Goal: Find specific page/section: Locate a particular part of the current website

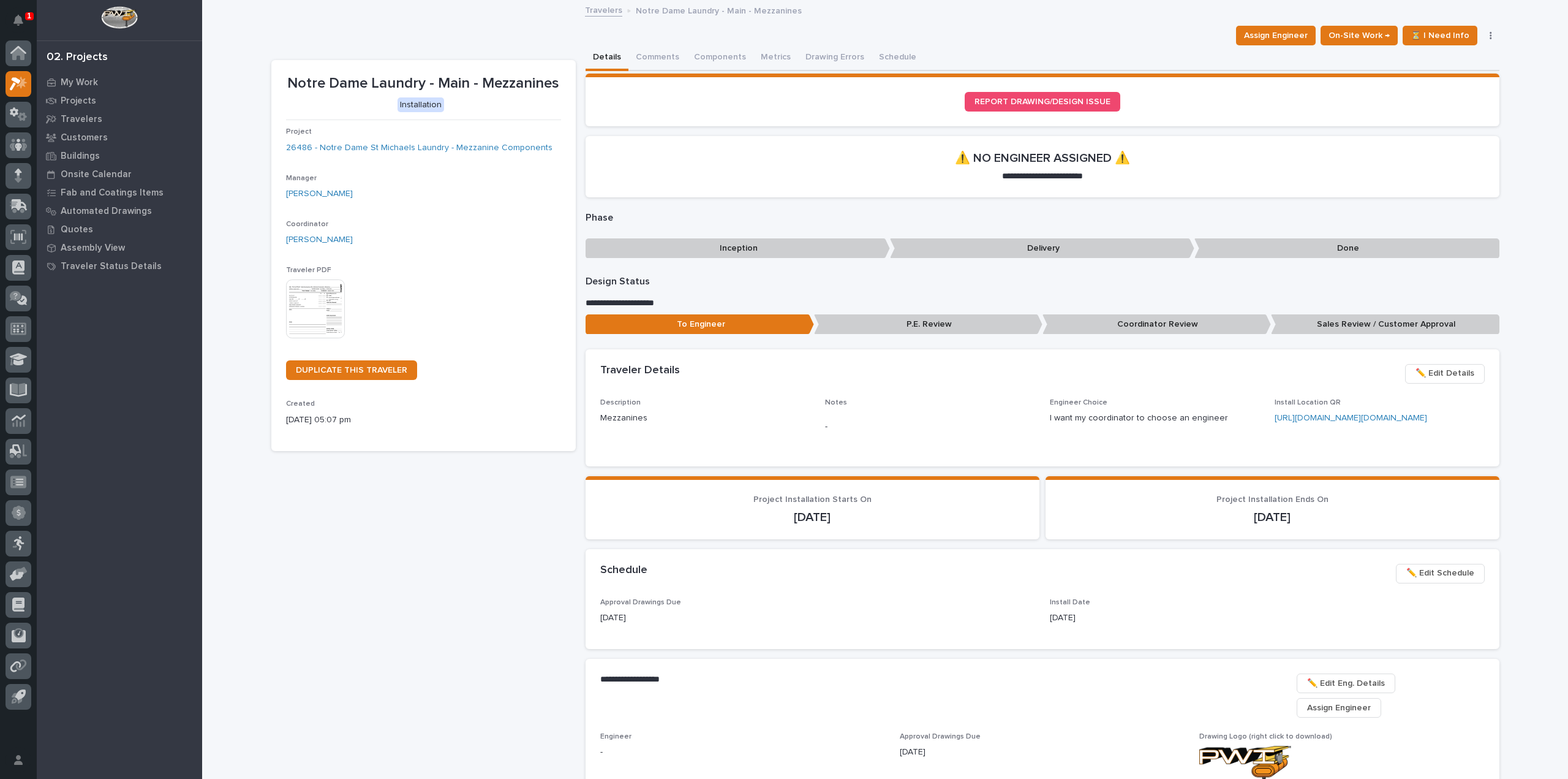
click at [31, 13] on div "1" at bounding box center [29, 16] width 9 height 8
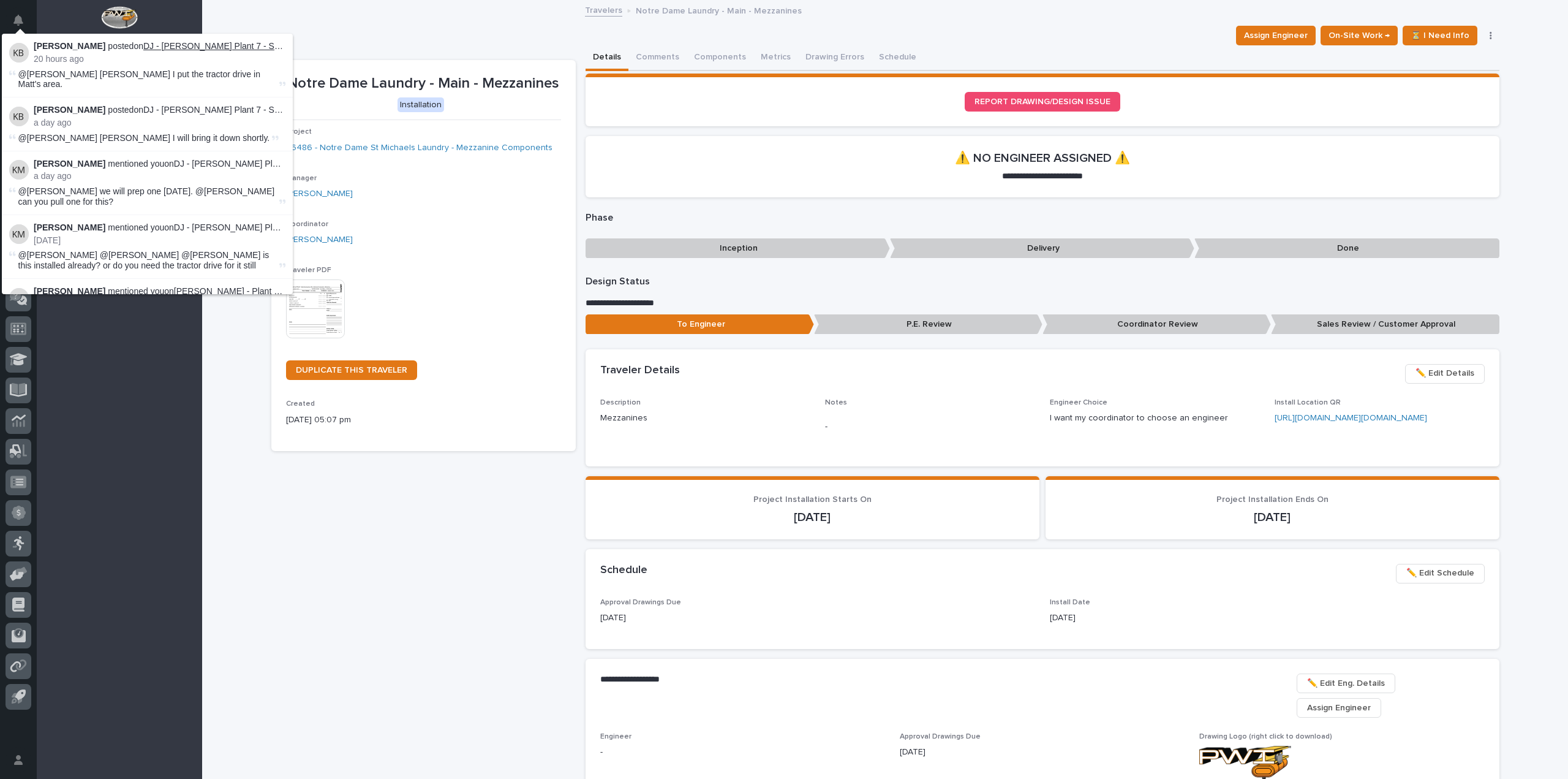
click at [202, 45] on link "DJ - Brinkley Plant 7 - System F I-Drive Components" at bounding box center [263, 46] width 240 height 10
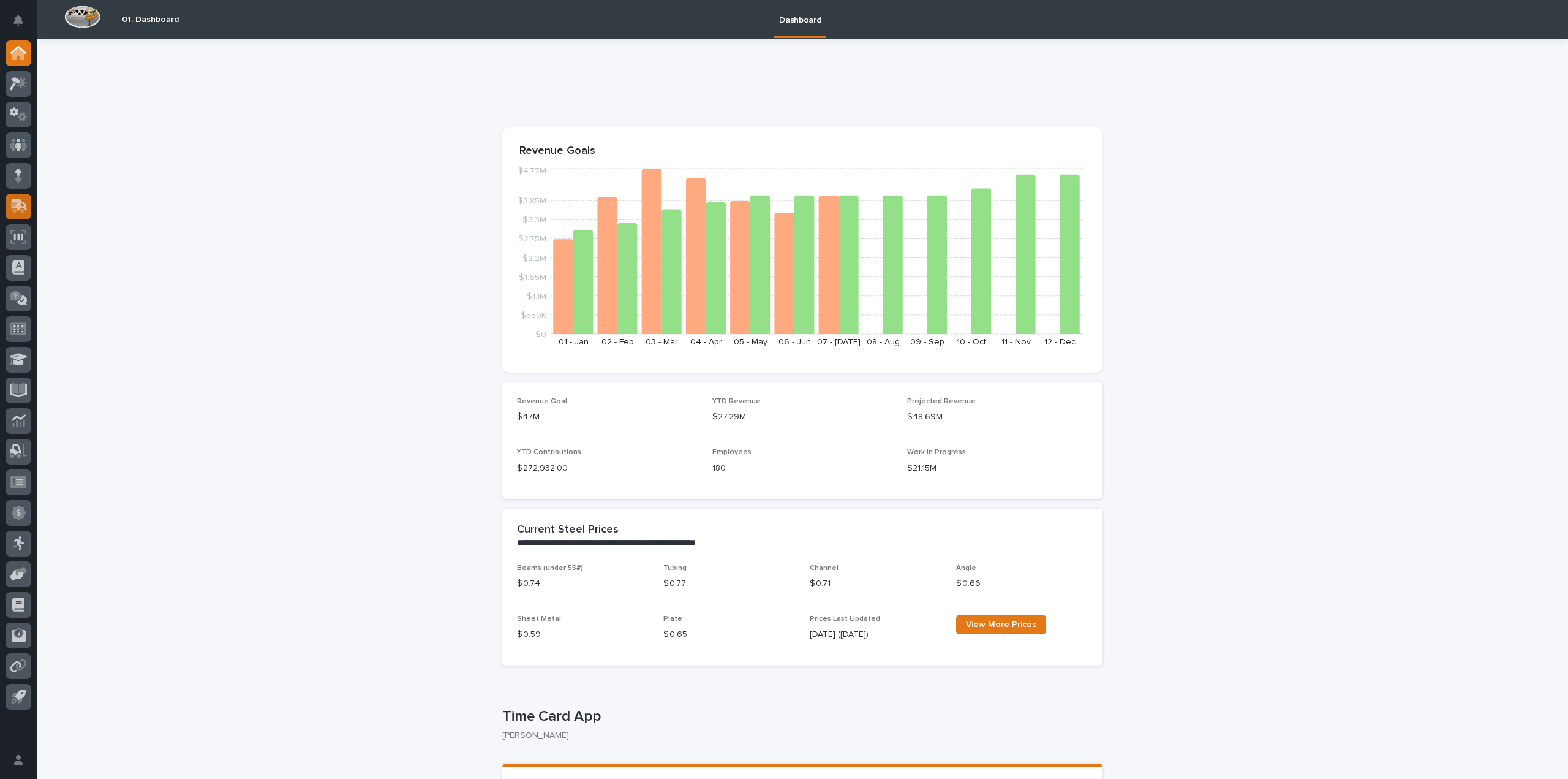
click at [19, 212] on icon at bounding box center [19, 206] width 18 height 14
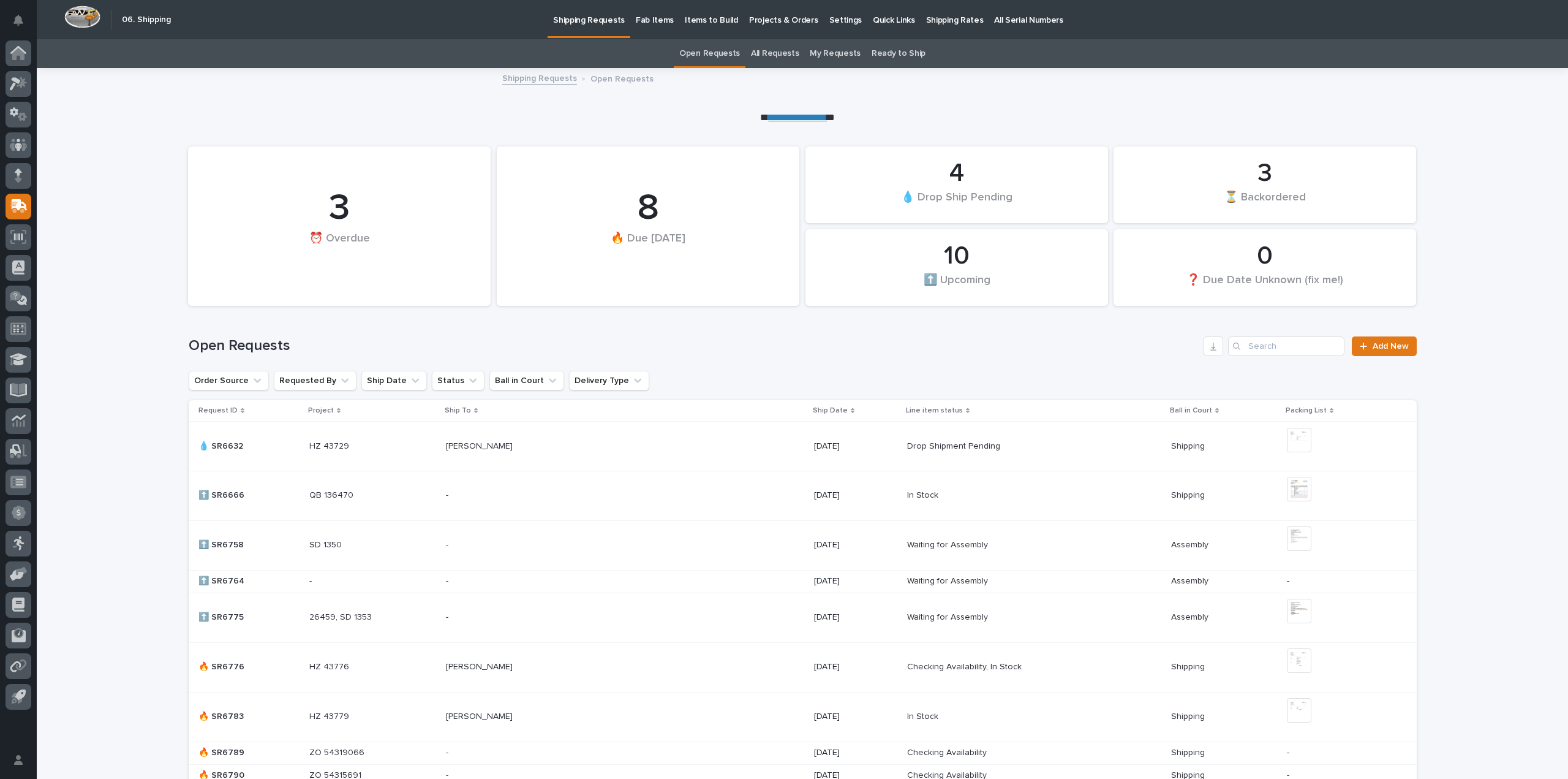
click at [644, 22] on p "Fab Items" at bounding box center [654, 13] width 38 height 26
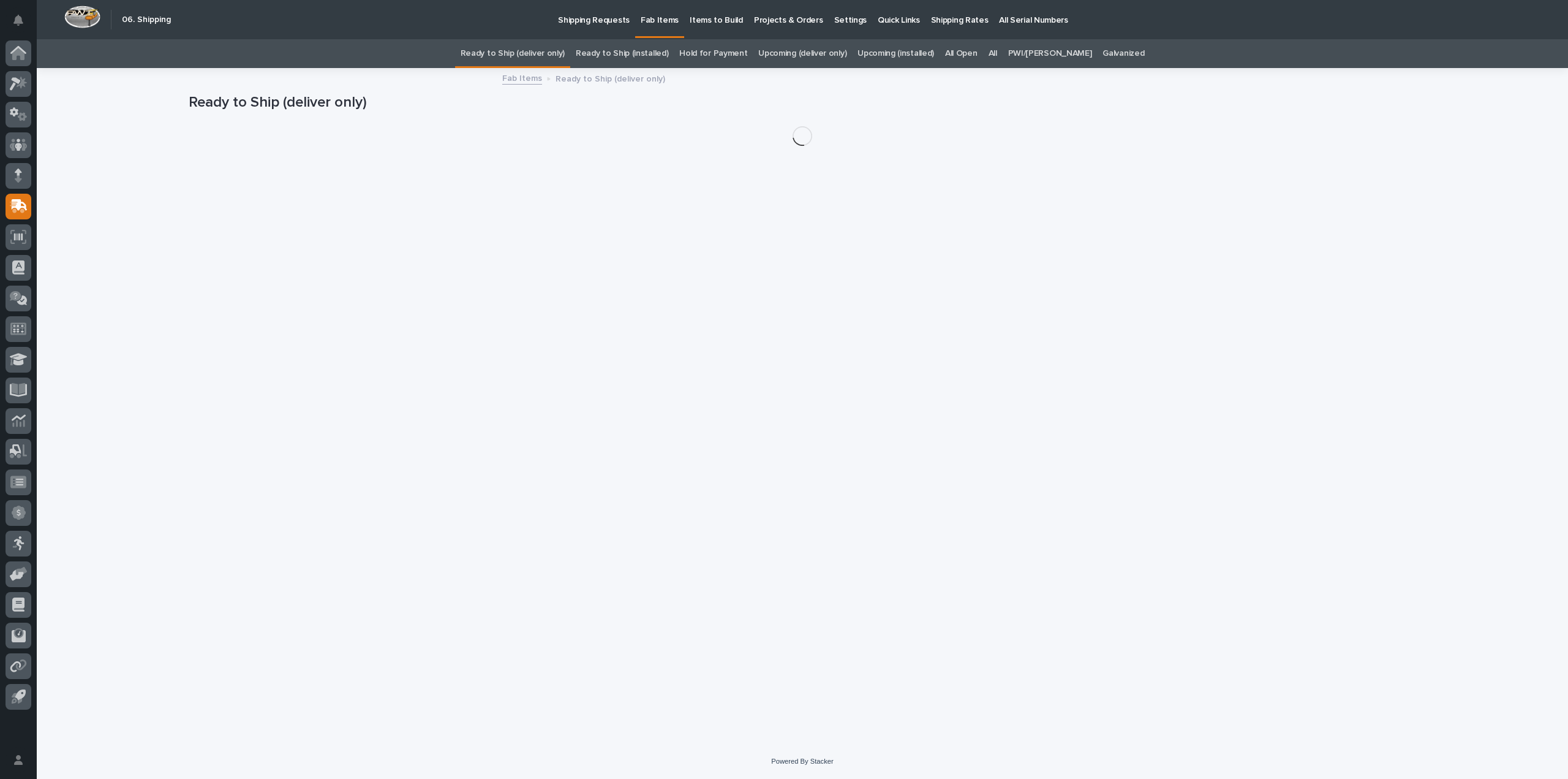
click at [997, 51] on link "All" at bounding box center [993, 53] width 9 height 29
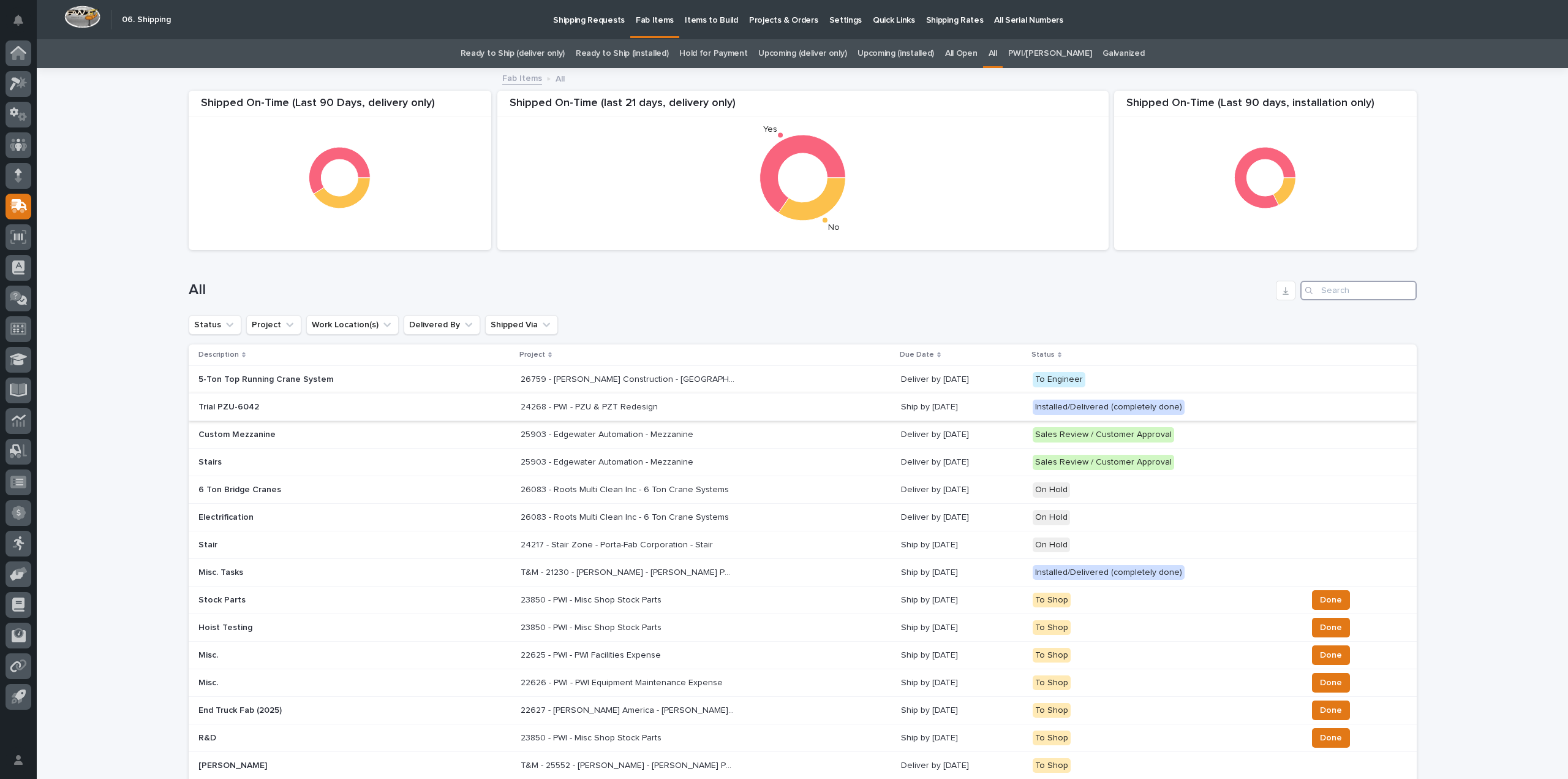
click at [1325, 291] on input "Search" at bounding box center [1359, 290] width 116 height 19
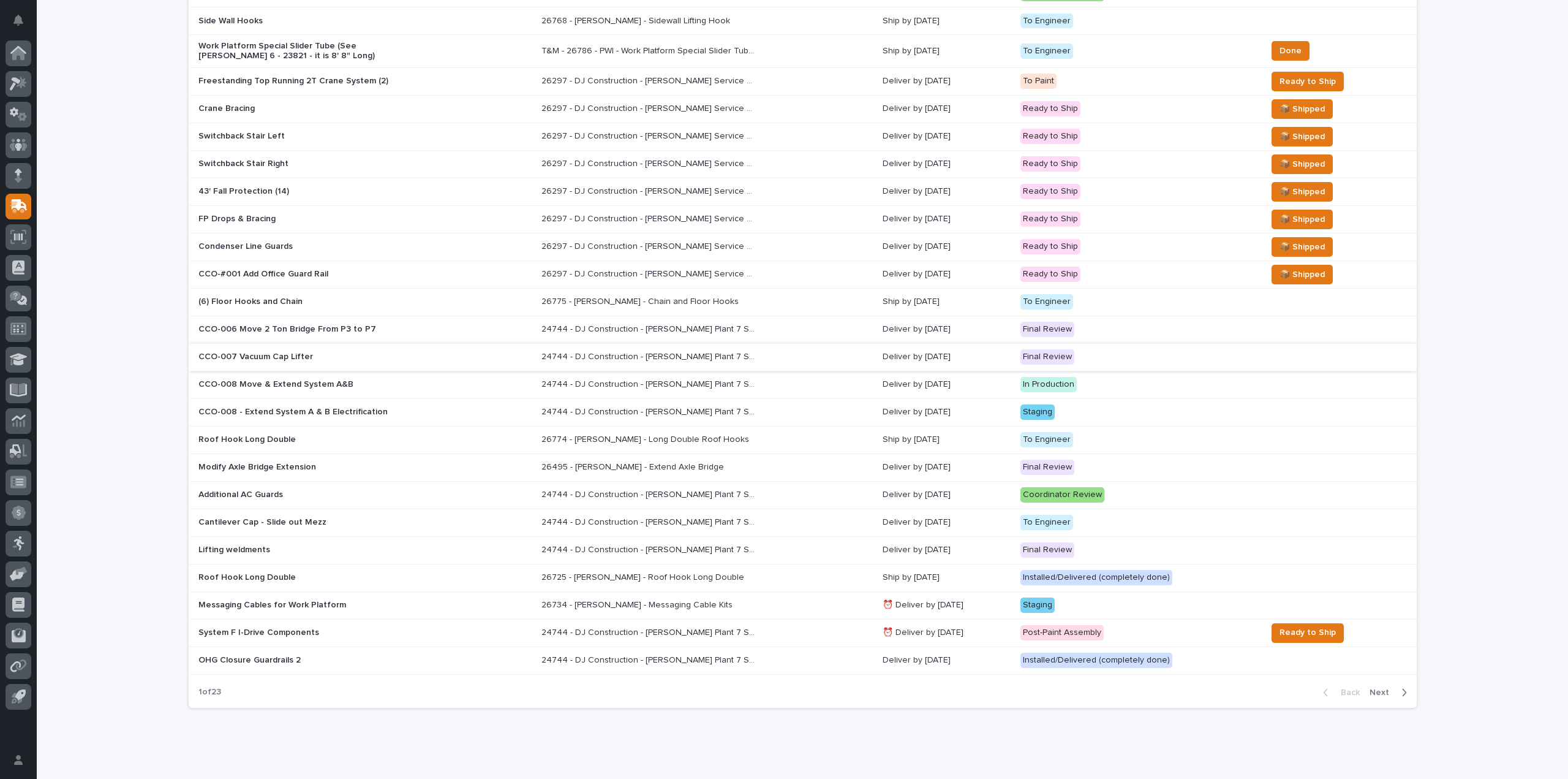
scroll to position [552, 0]
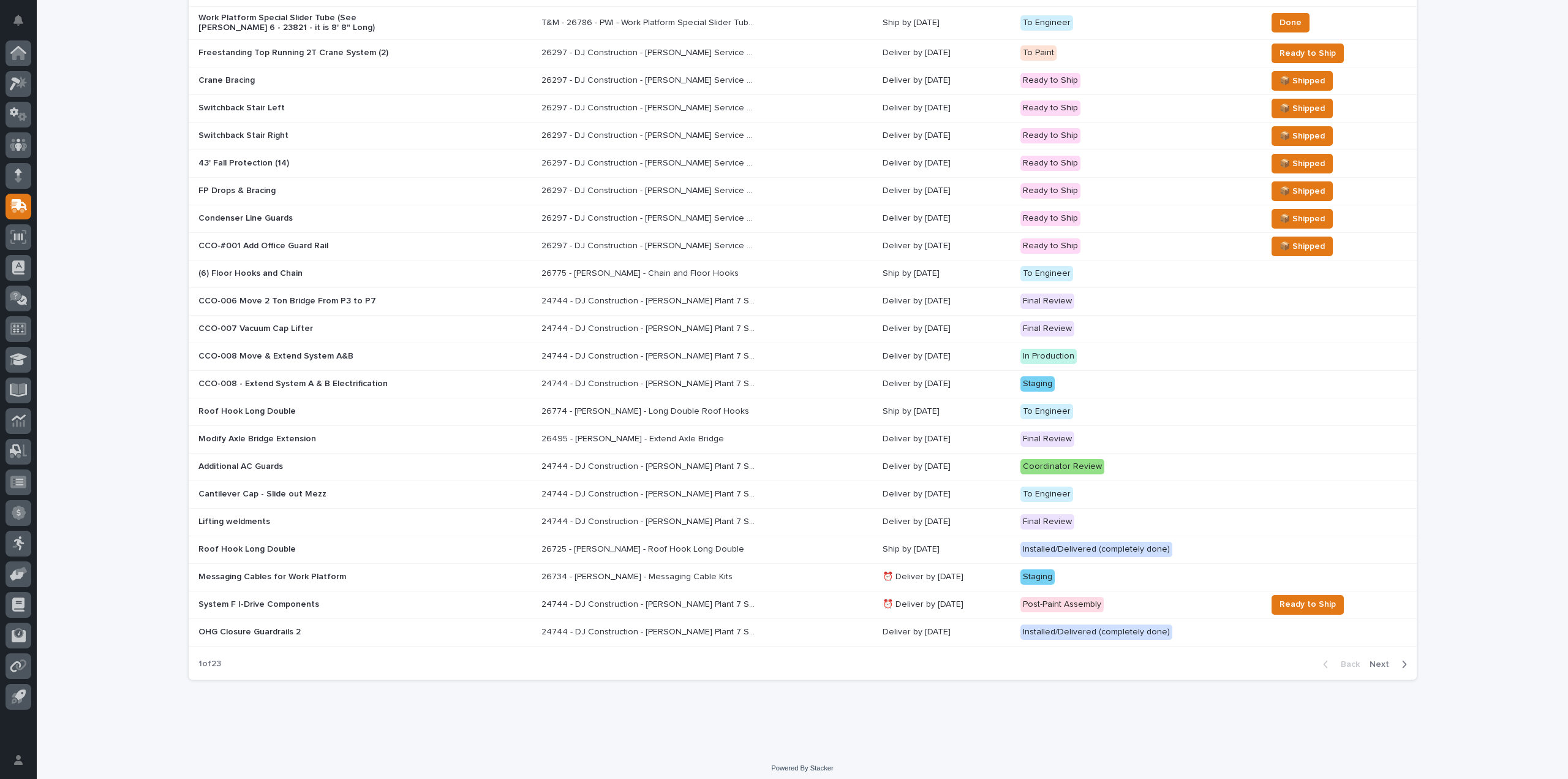
type input "[PERSON_NAME]"
click at [1375, 659] on span "Next" at bounding box center [1383, 664] width 27 height 11
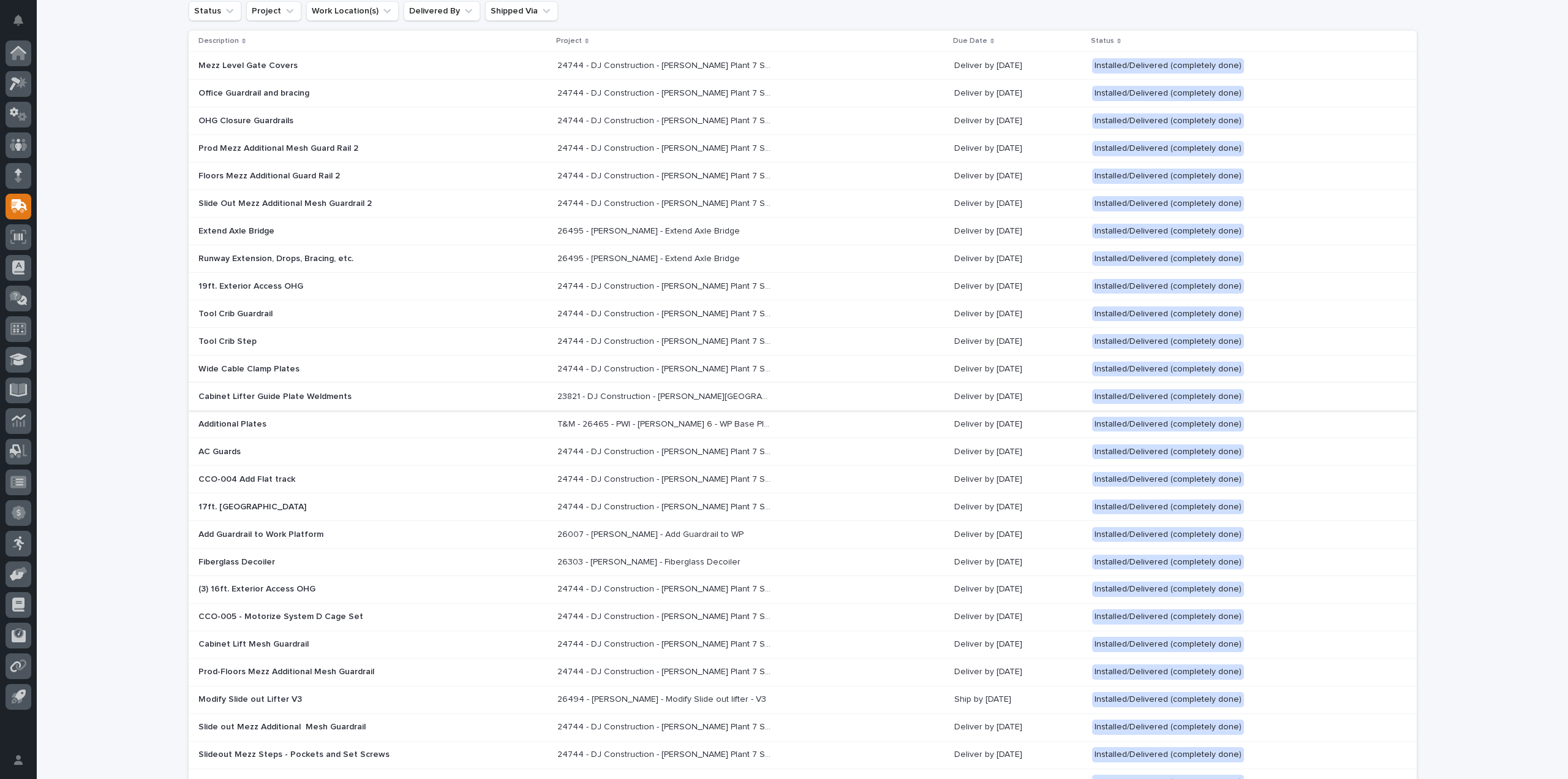
scroll to position [368, 0]
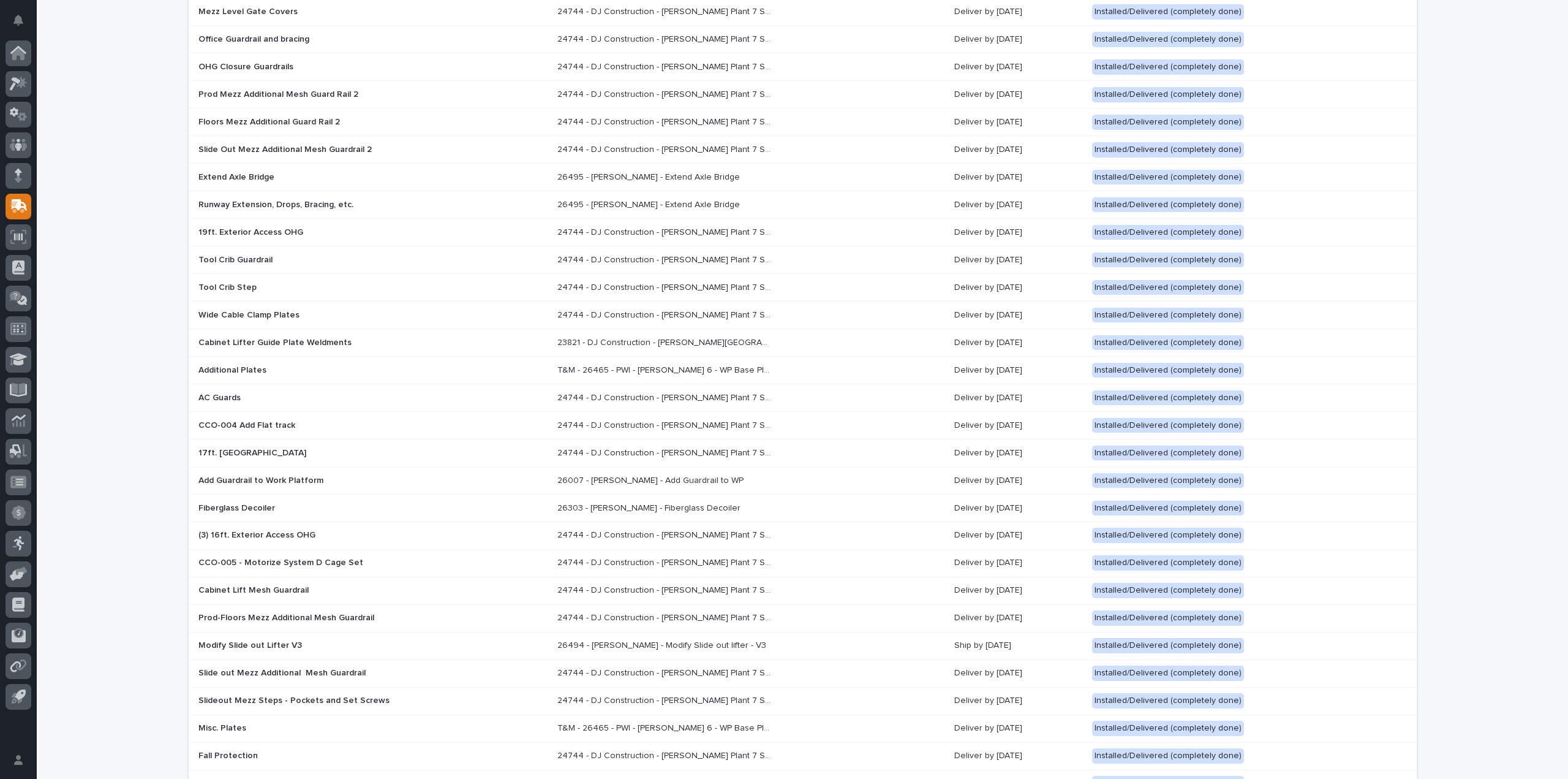
click at [223, 501] on div "Fiberglass Decoiler" at bounding box center [305, 507] width 214 height 13
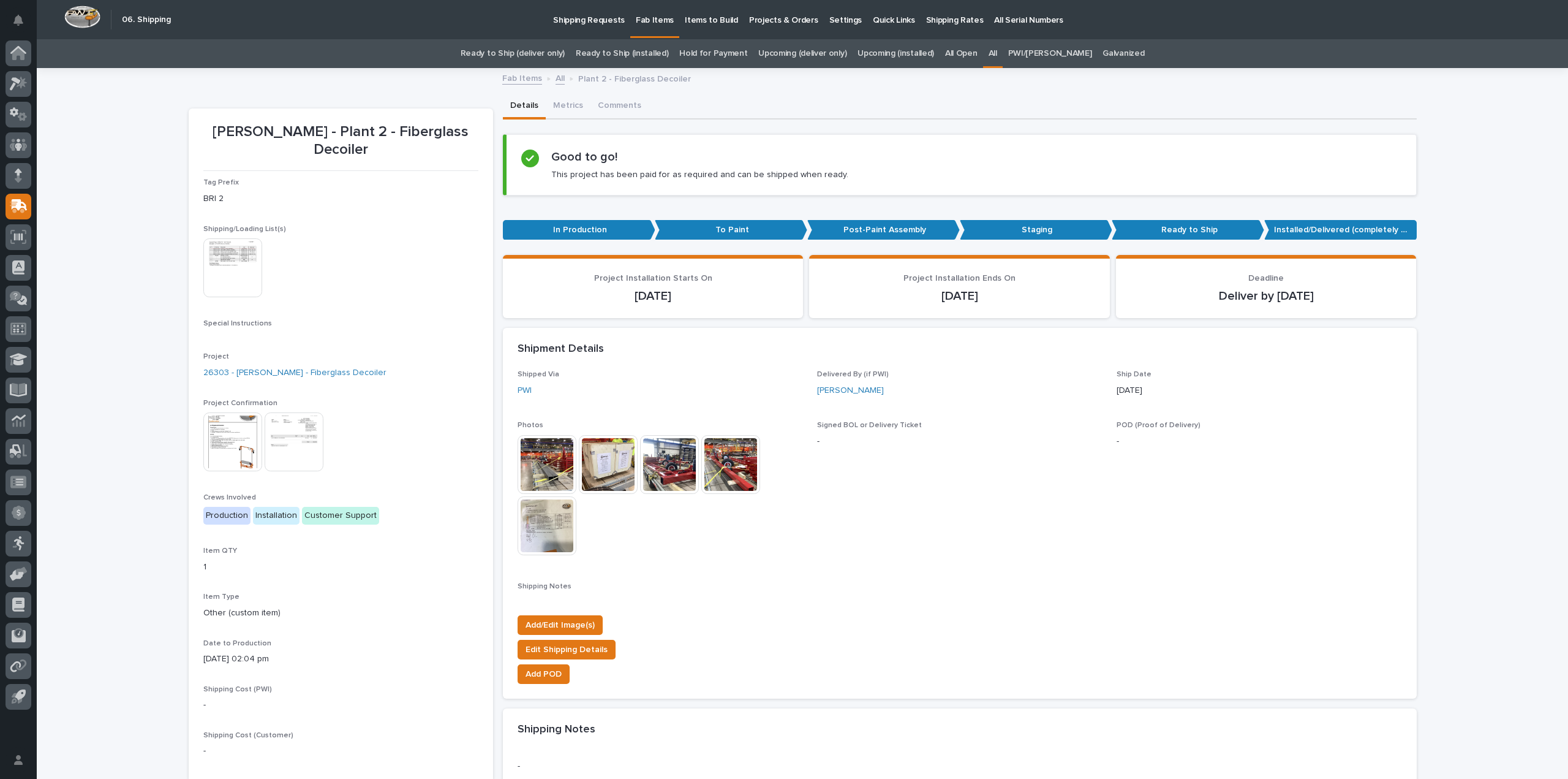
click at [591, 471] on img at bounding box center [608, 464] width 59 height 59
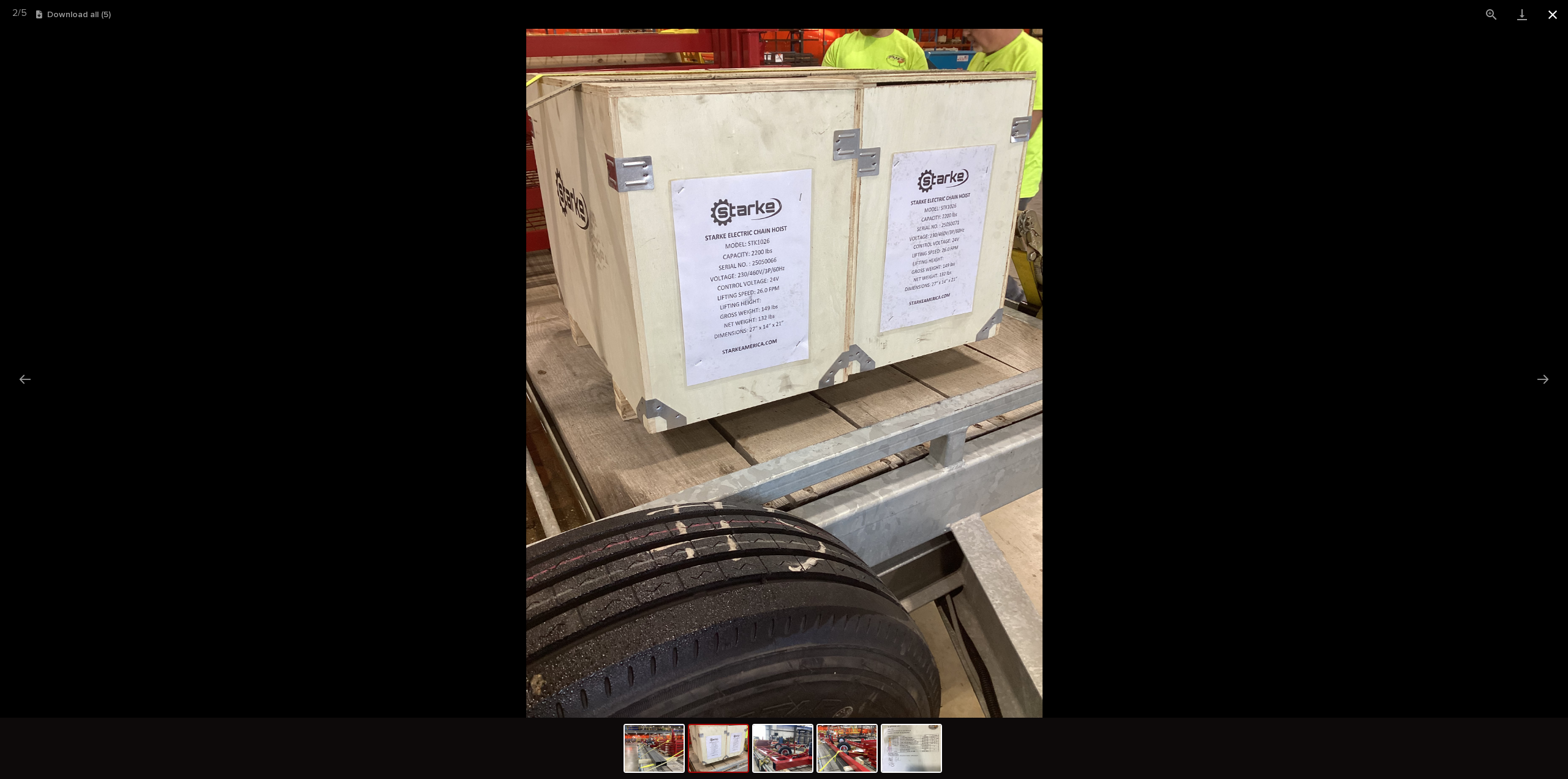
click at [1557, 14] on button "Close gallery" at bounding box center [1553, 14] width 31 height 29
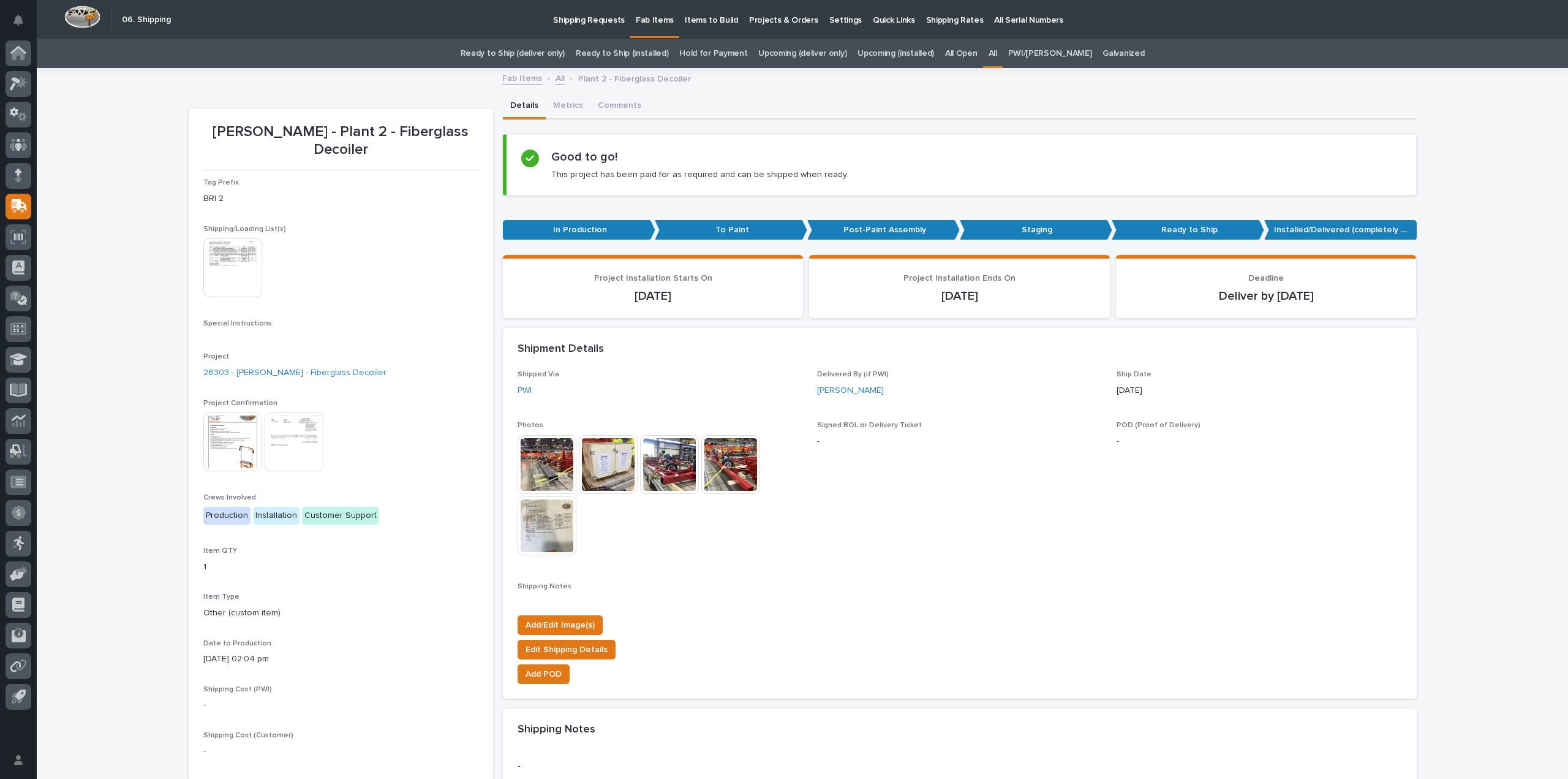
click at [237, 245] on img at bounding box center [233, 267] width 59 height 59
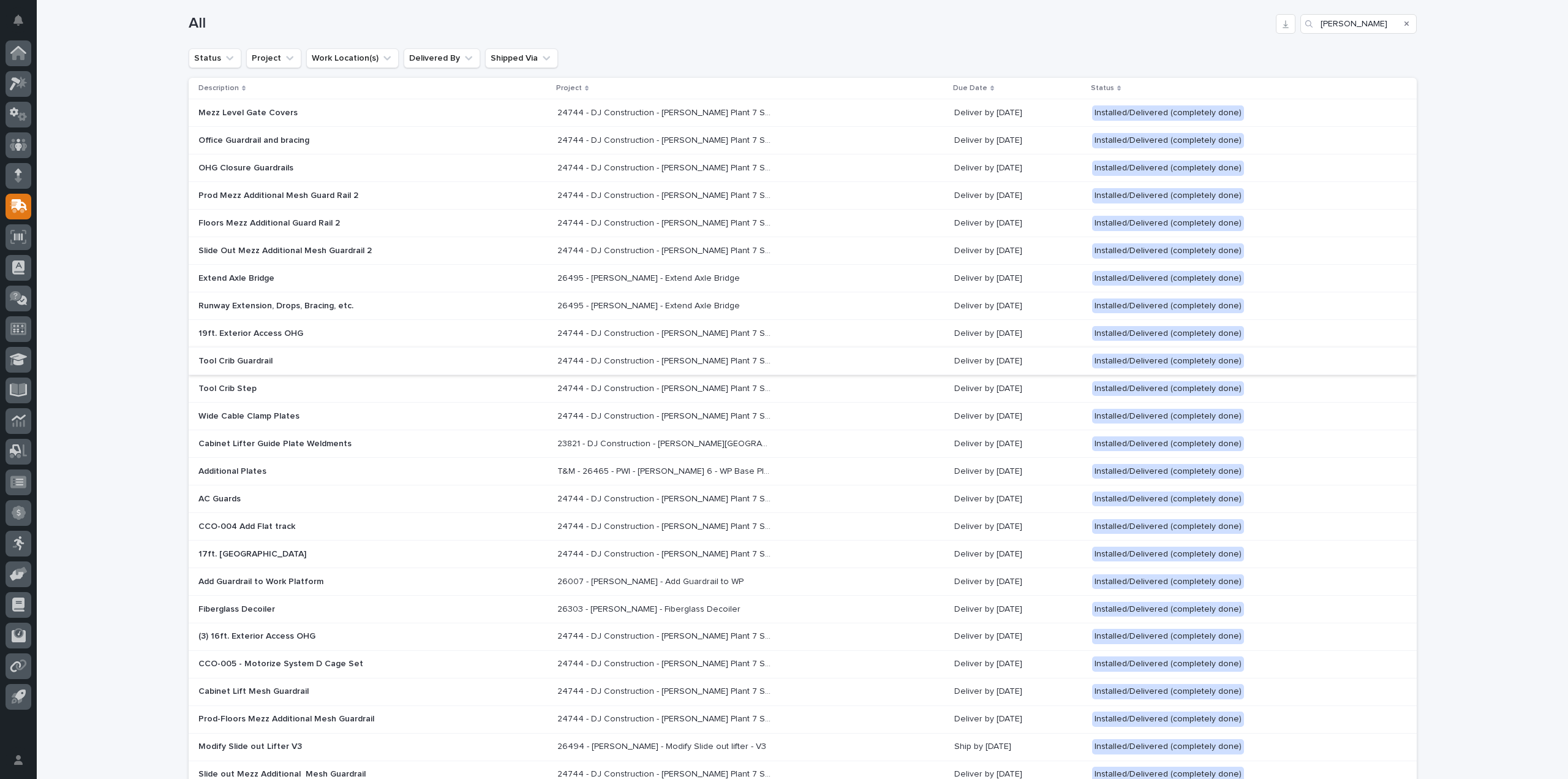
scroll to position [284, 0]
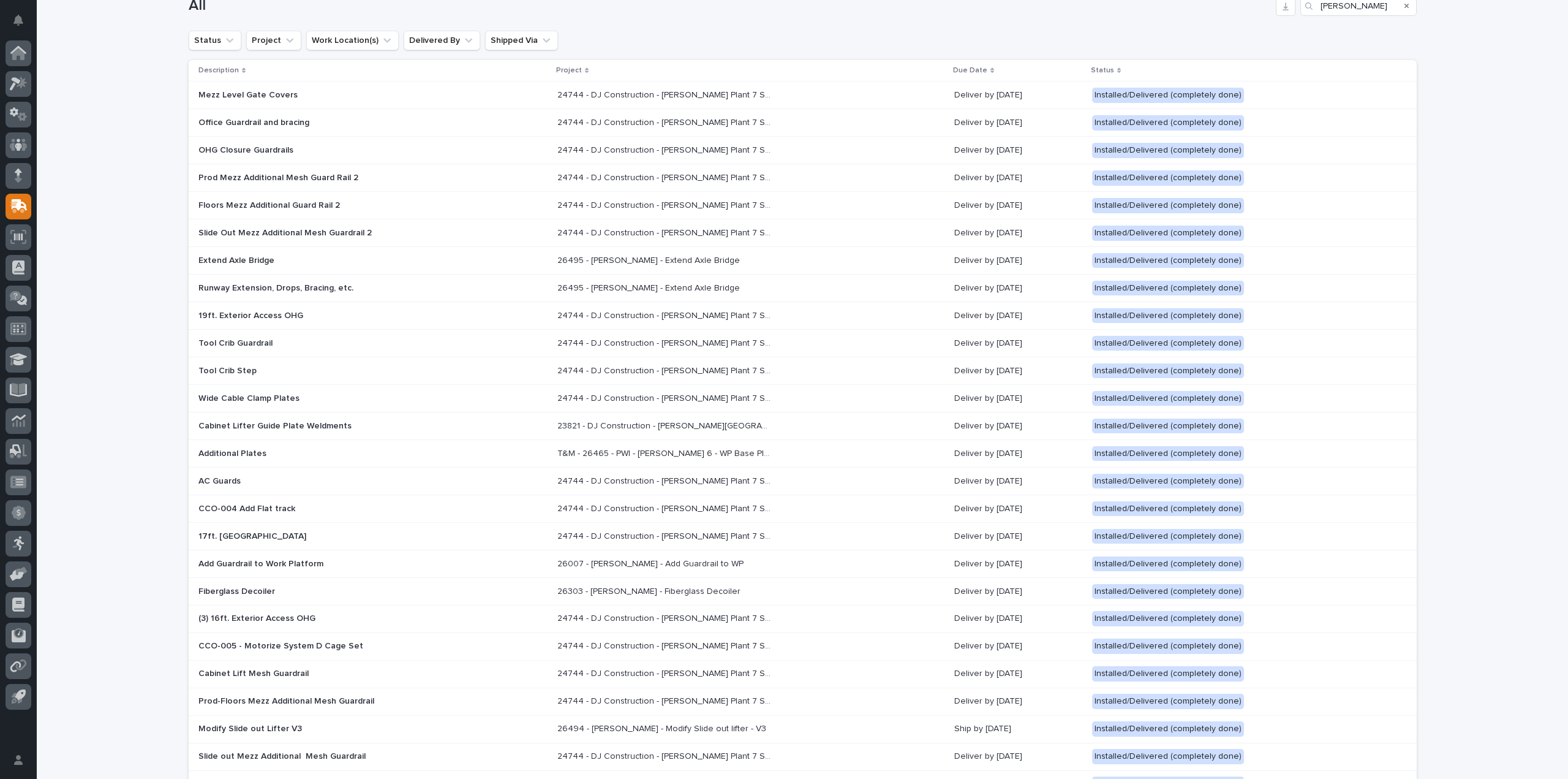
click at [235, 584] on div "Fiberglass Decoiler" at bounding box center [305, 590] width 214 height 13
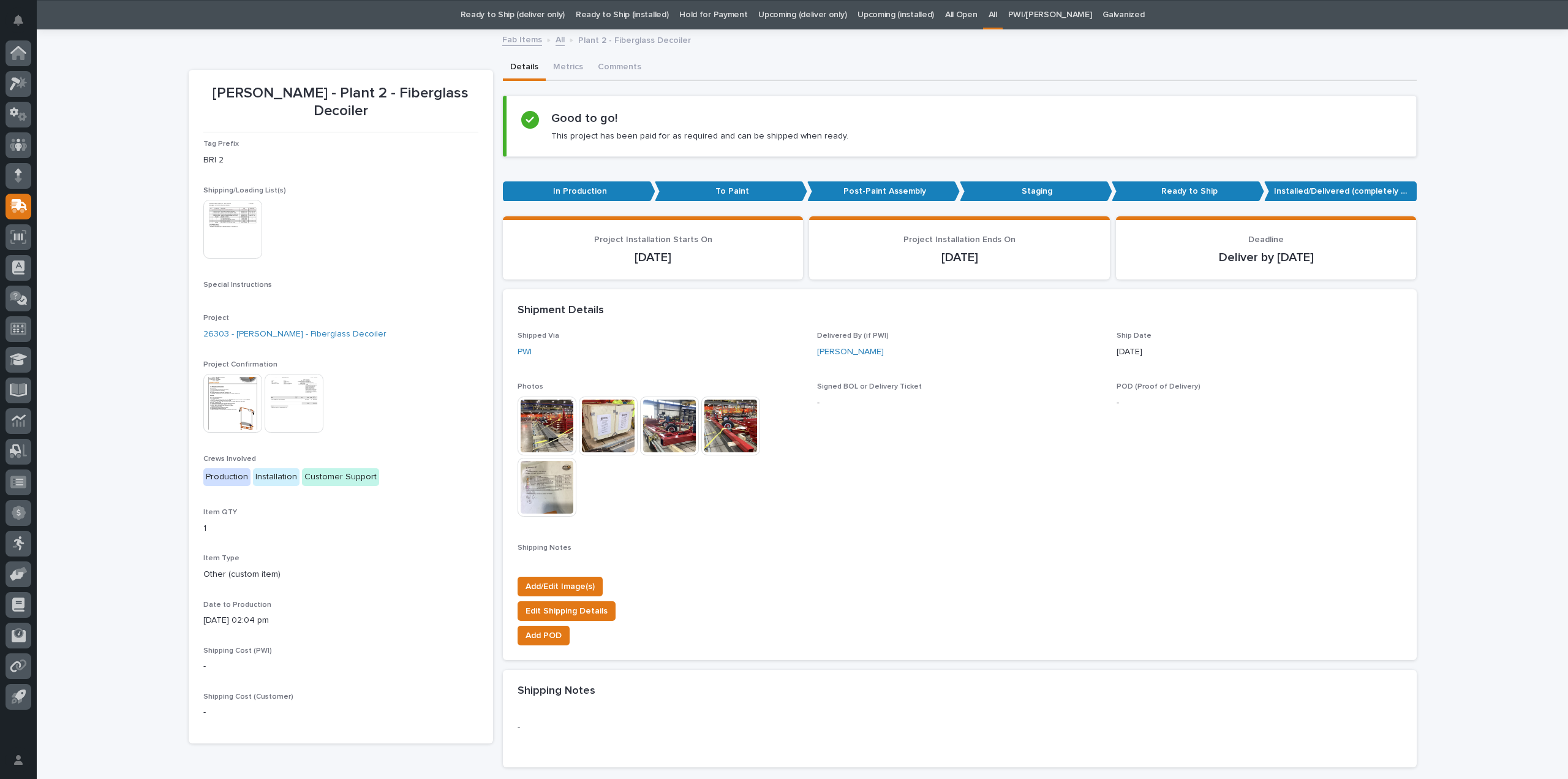
scroll to position [39, 0]
click at [521, 424] on img at bounding box center [547, 425] width 59 height 59
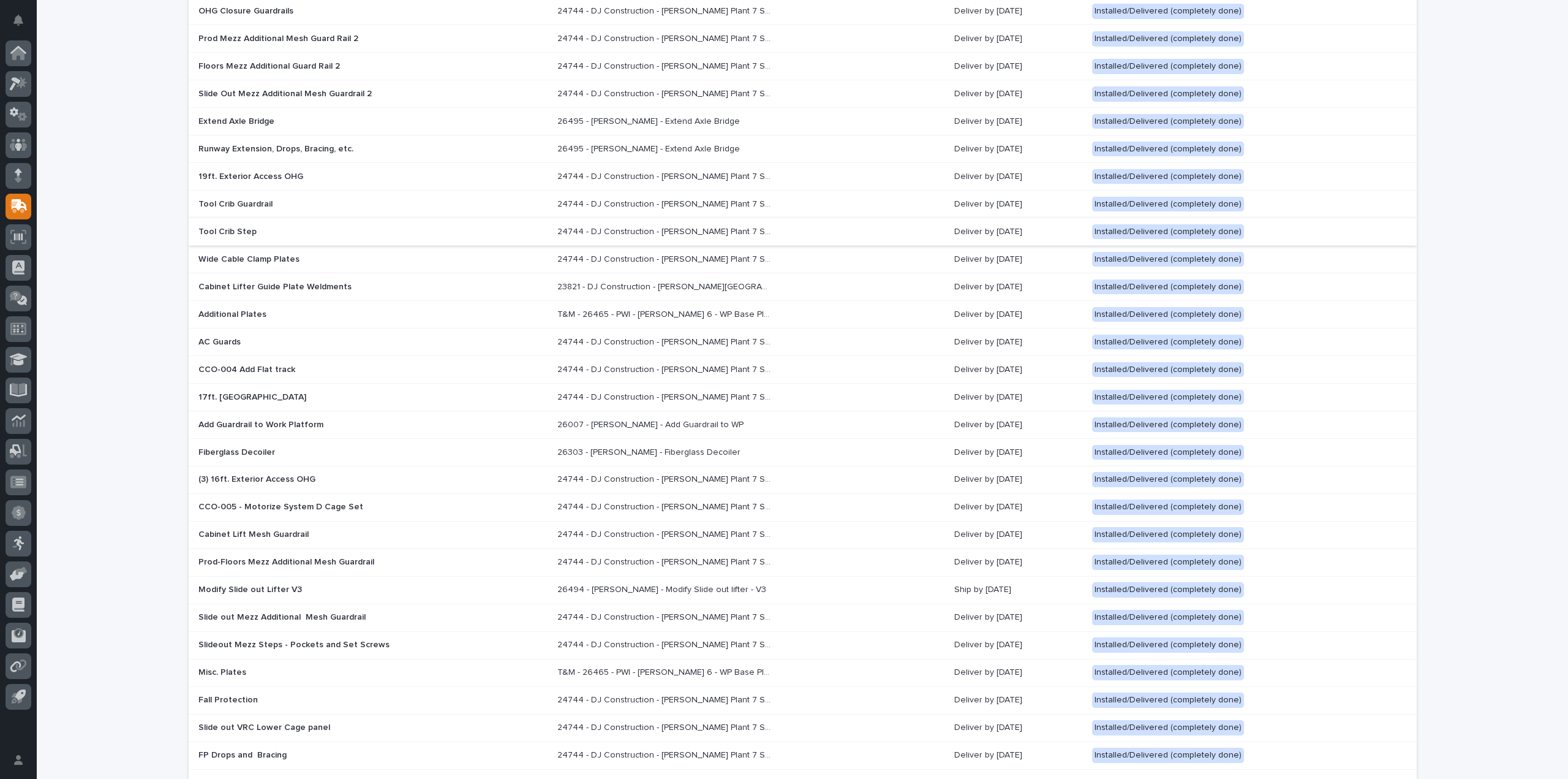
scroll to position [429, 0]
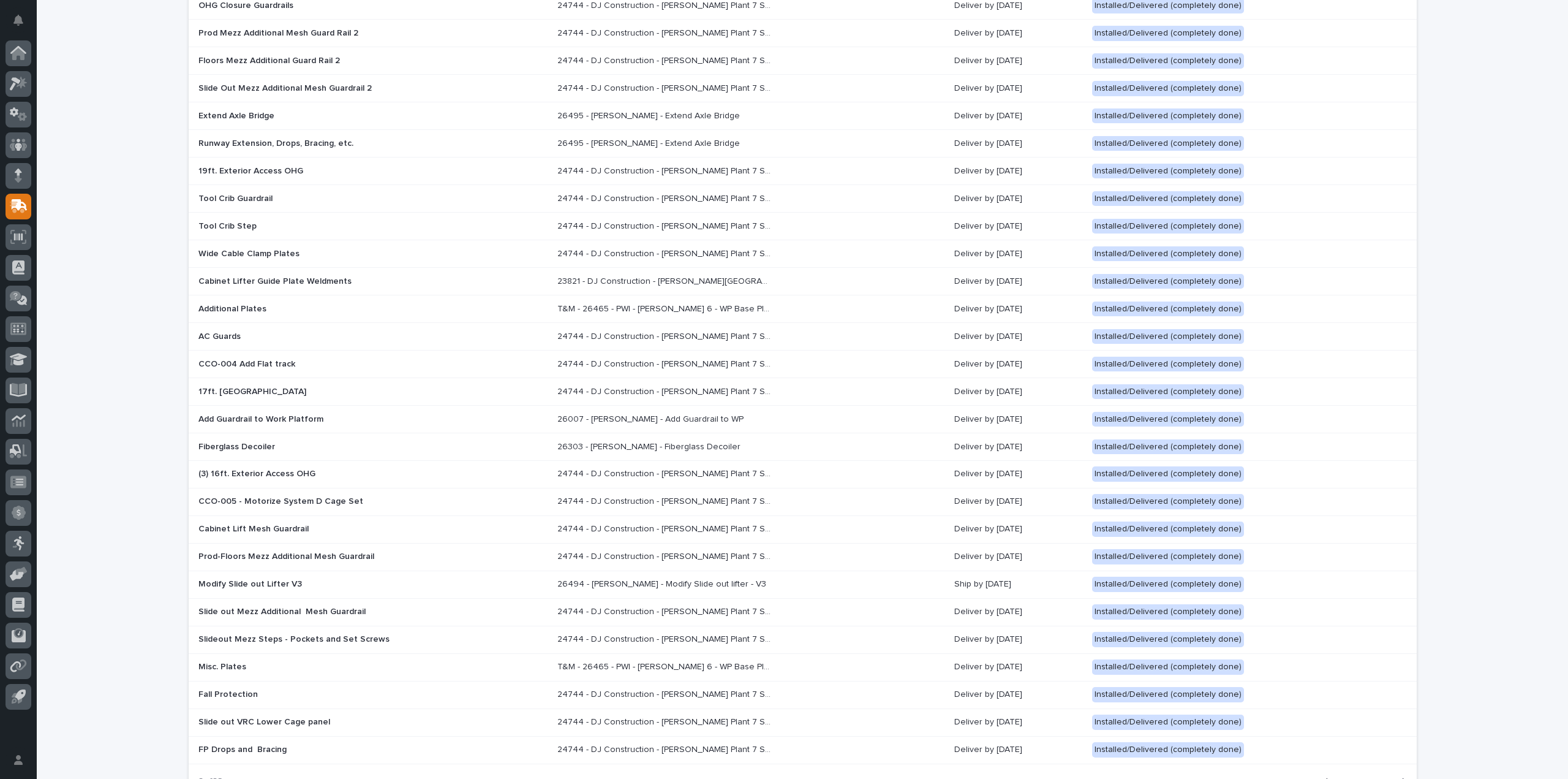
click at [248, 437] on div "Fiberglass Decoiler" at bounding box center [373, 447] width 350 height 20
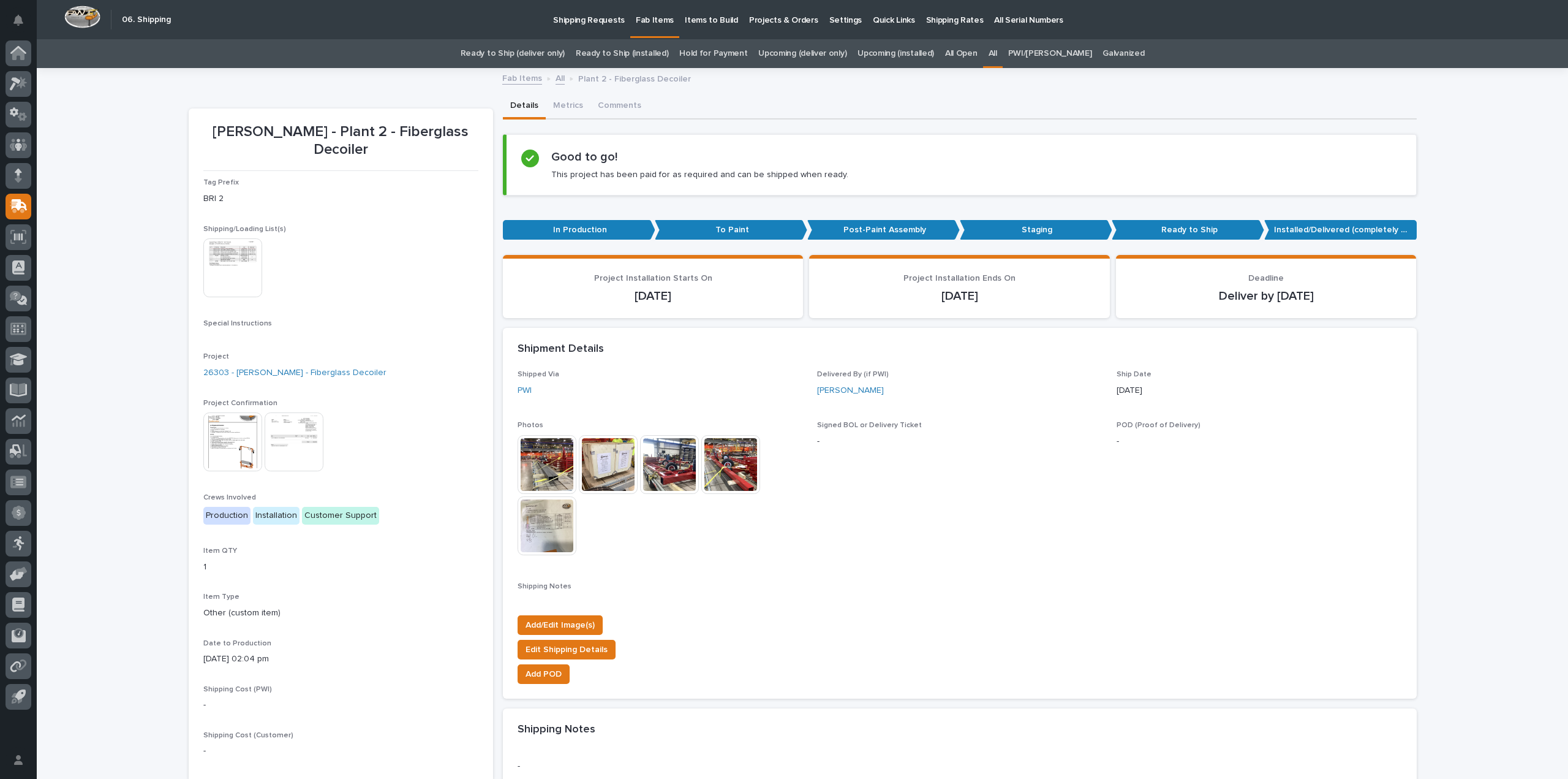
scroll to position [39, 0]
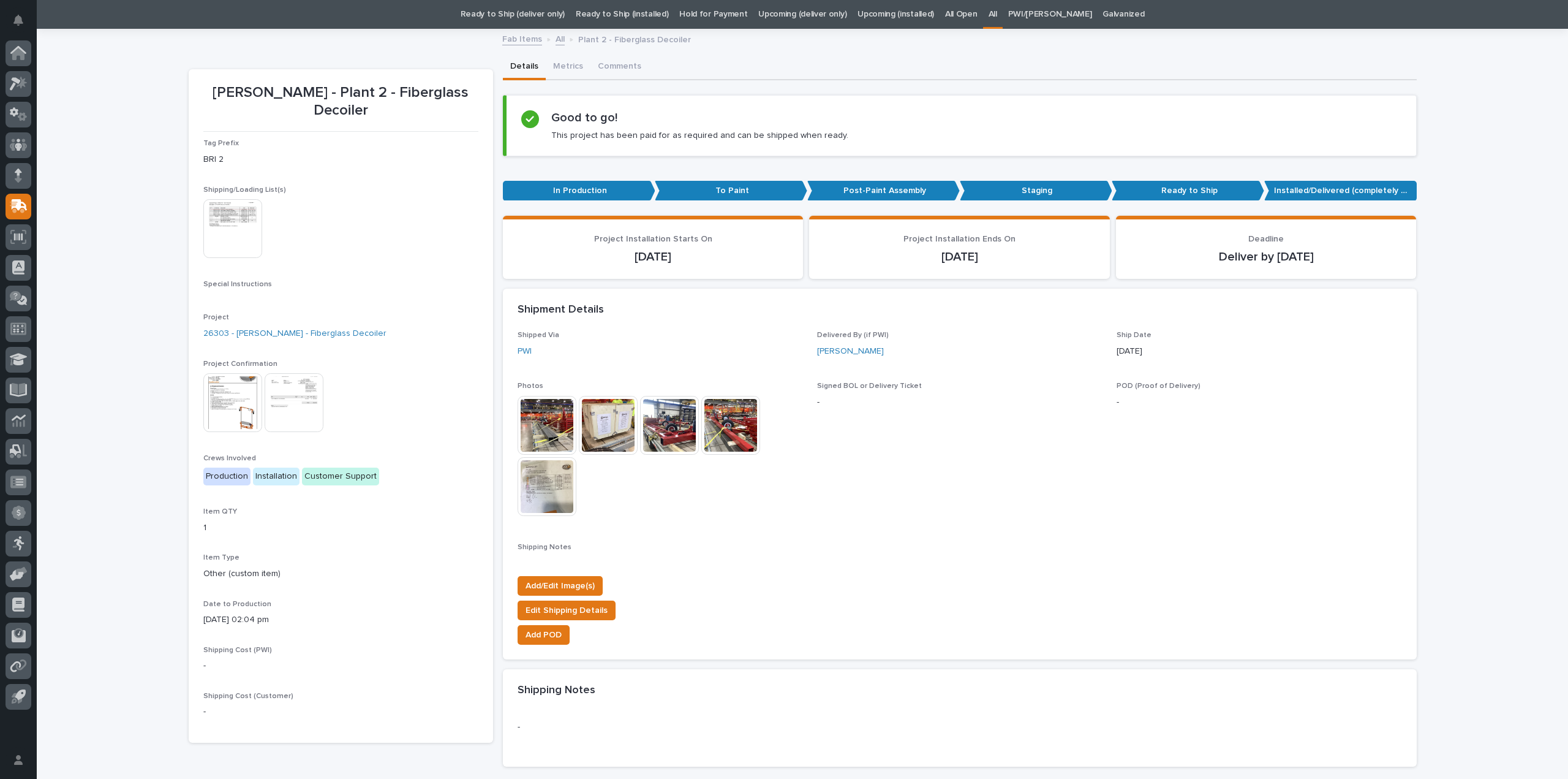
click at [602, 416] on img at bounding box center [608, 425] width 59 height 59
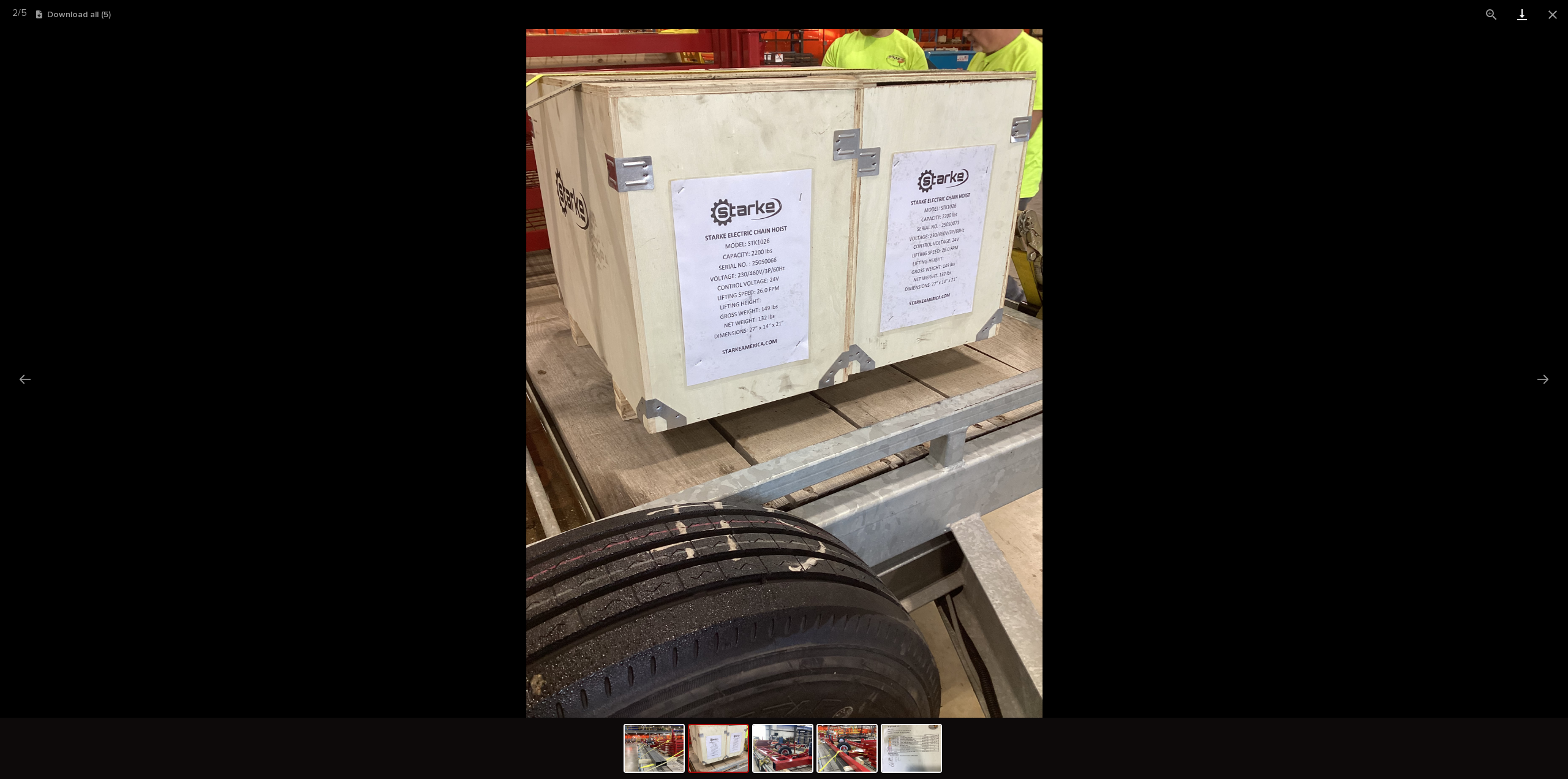
click at [1519, 14] on link "Download" at bounding box center [1522, 14] width 31 height 29
